Goal: Task Accomplishment & Management: Manage account settings

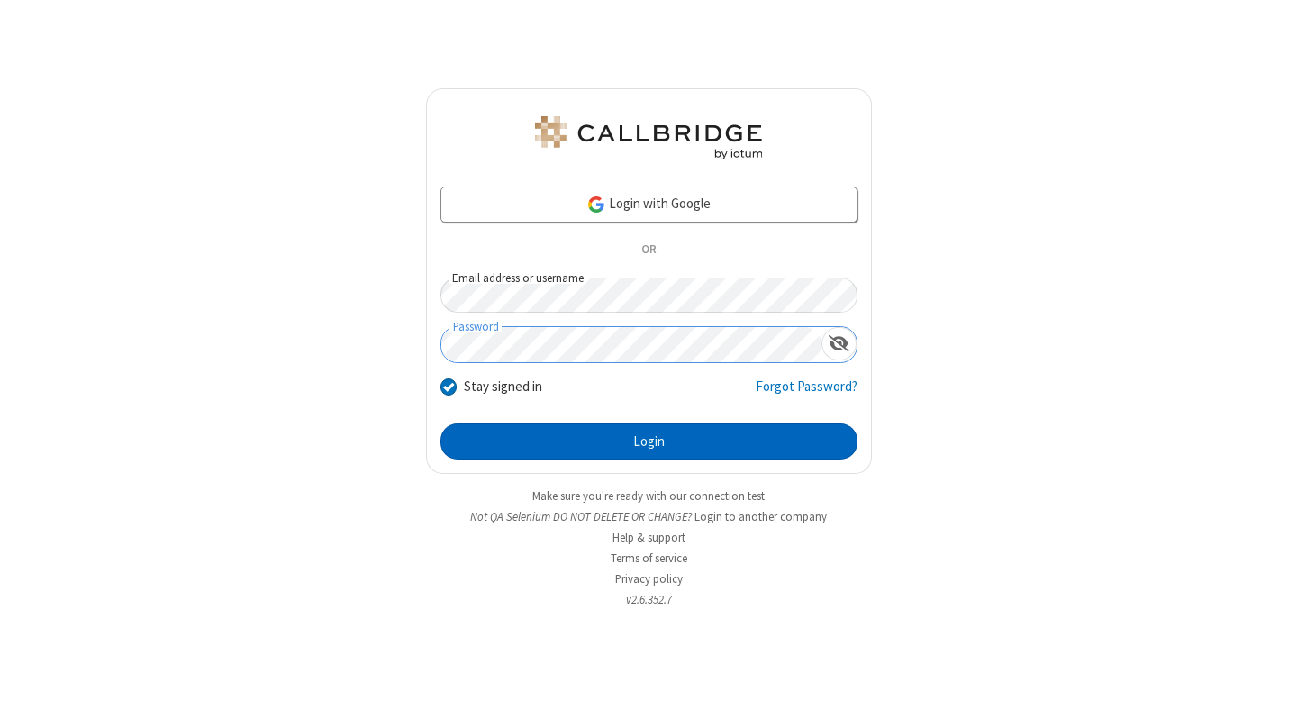
click at [649, 441] on button "Login" at bounding box center [649, 441] width 417 height 36
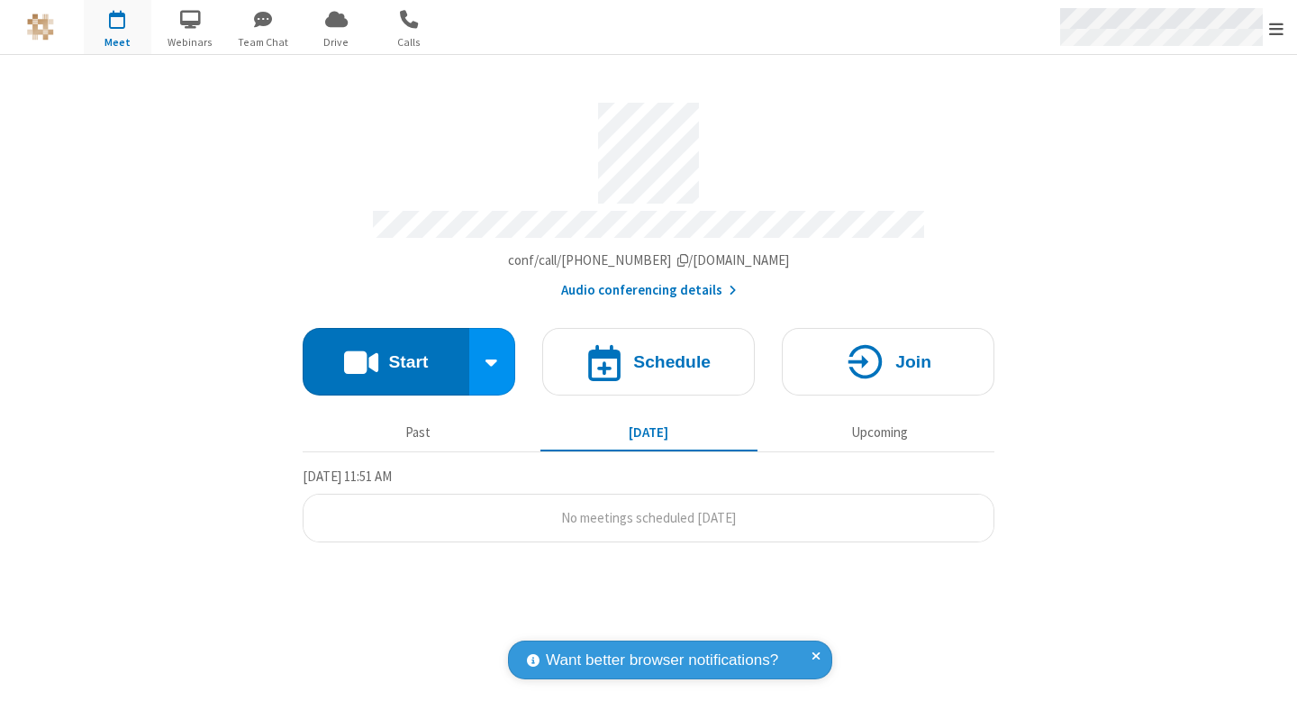
click at [1276, 28] on span "Open menu" at bounding box center [1276, 29] width 14 height 18
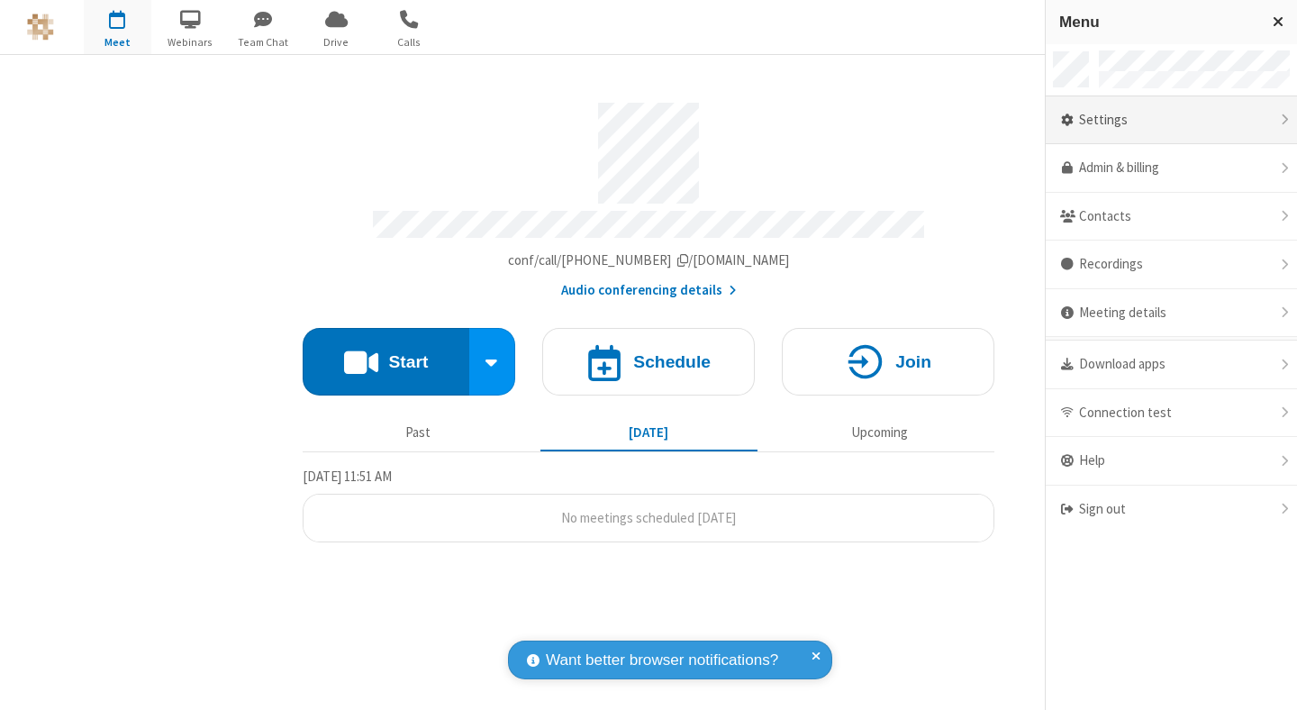
click at [1171, 120] on div "Settings" at bounding box center [1171, 120] width 251 height 49
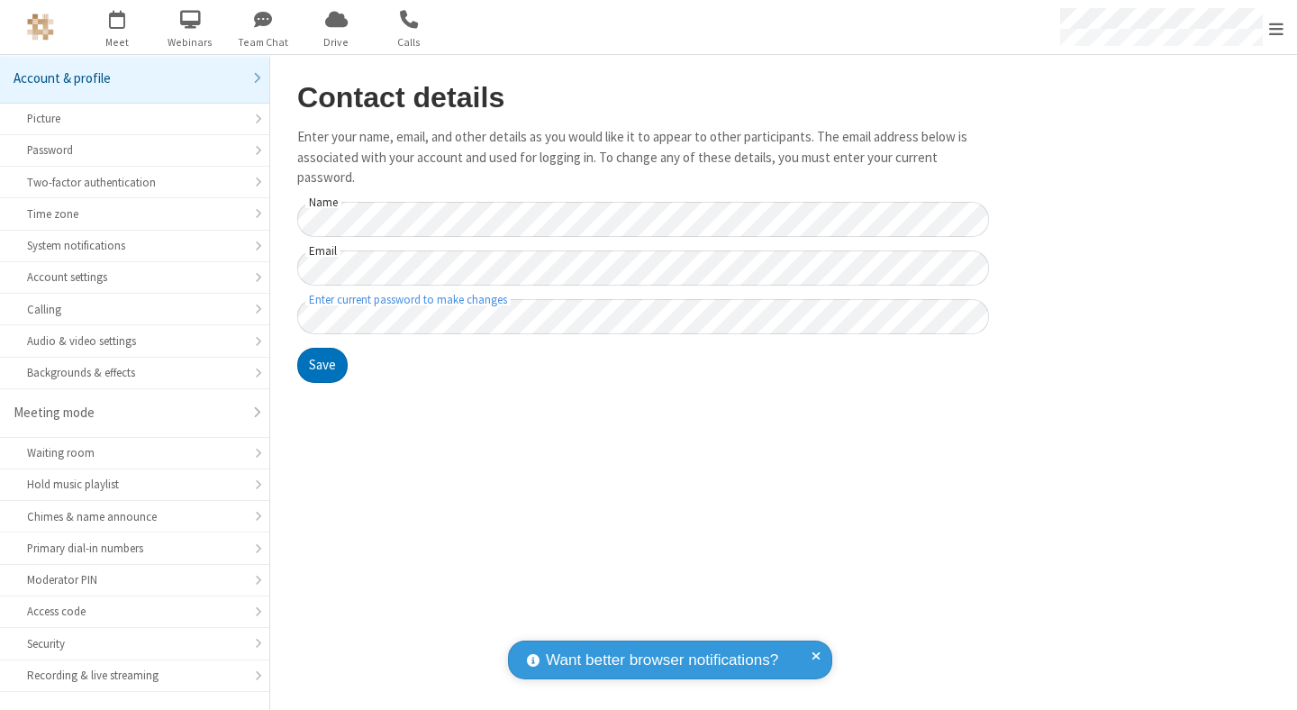
scroll to position [141, 0]
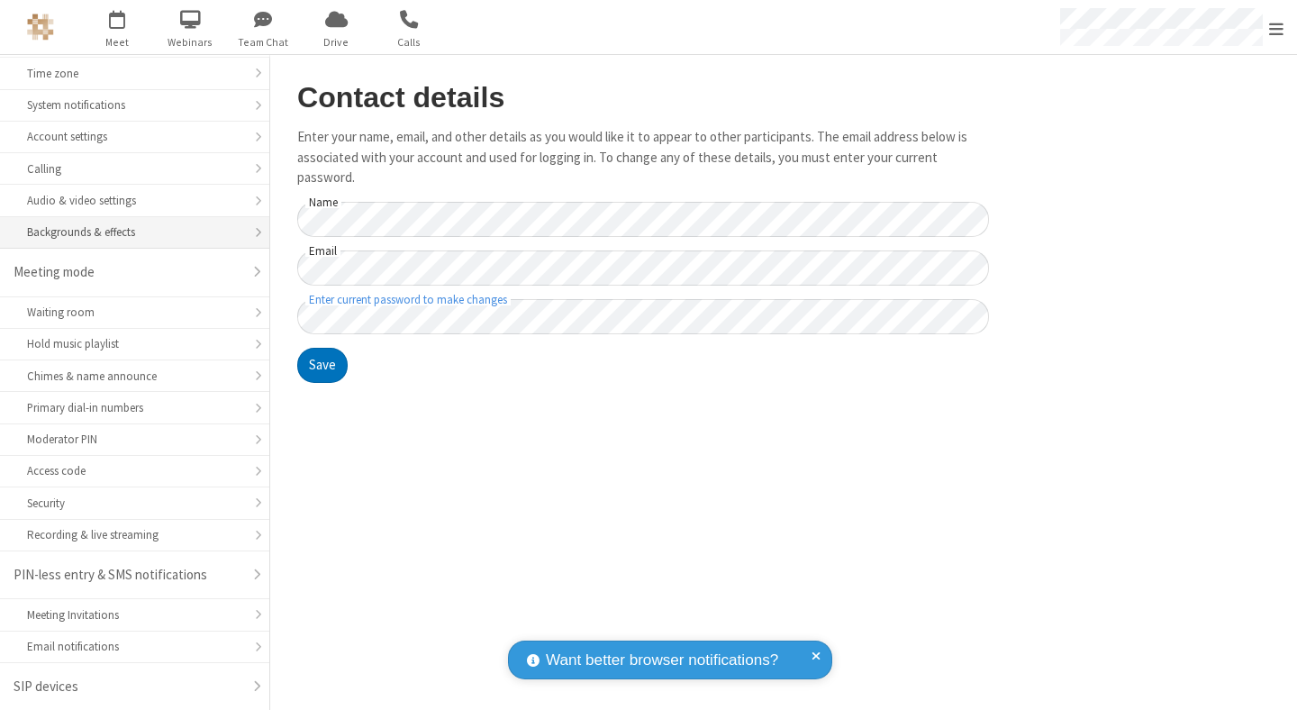
click at [128, 232] on div "Backgrounds & effects" at bounding box center [134, 231] width 215 height 17
